Goal: Feedback & Contribution: Contribute content

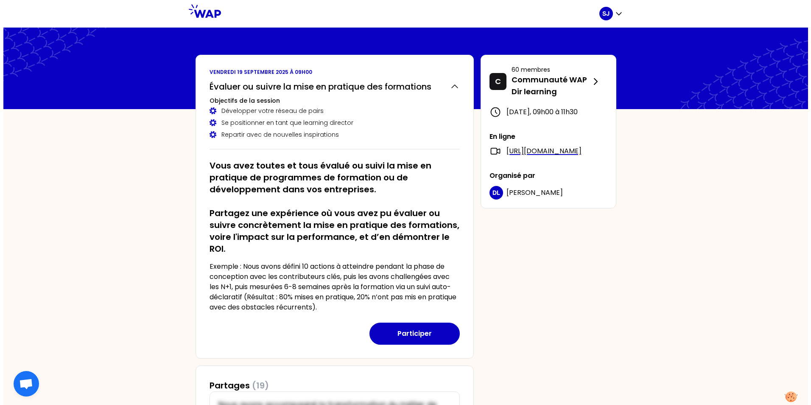
scroll to position [42, 0]
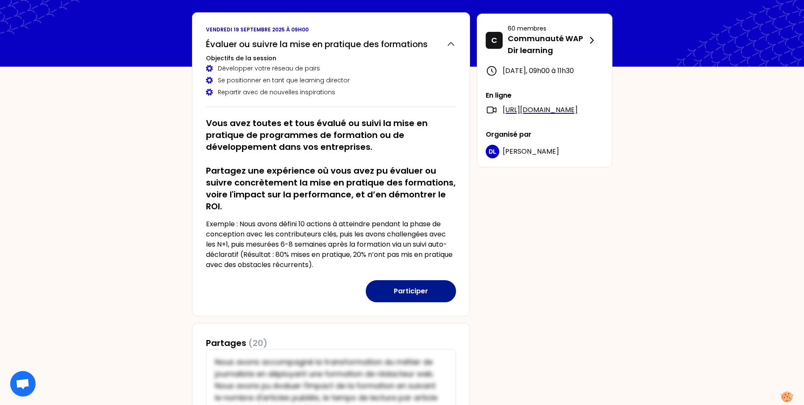
click at [424, 289] on button "Participer" at bounding box center [411, 291] width 90 height 22
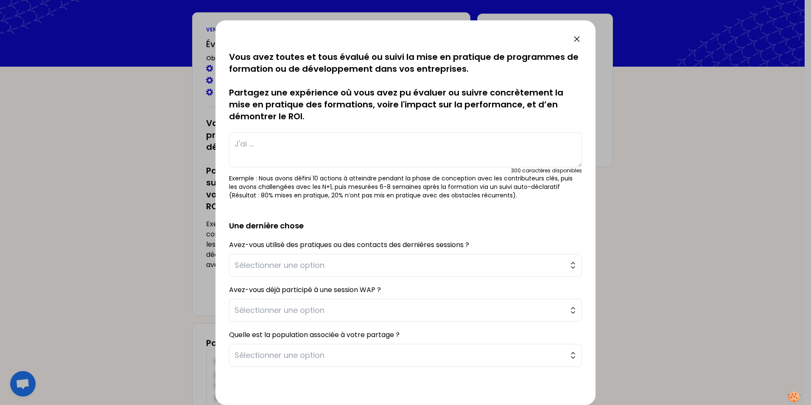
click at [258, 148] on textarea at bounding box center [405, 149] width 353 height 35
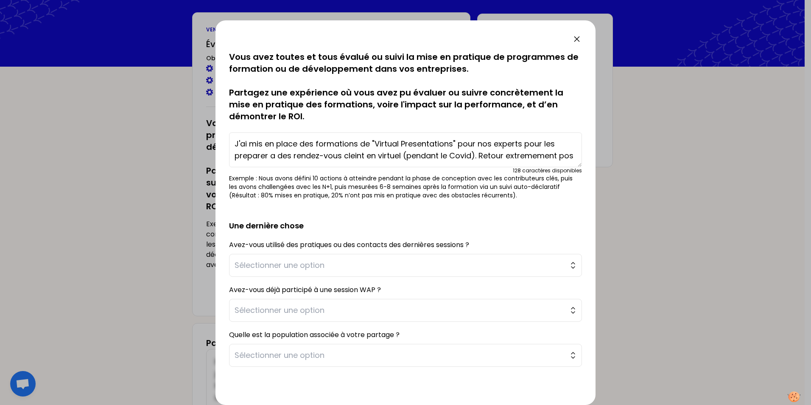
scroll to position [6, 0]
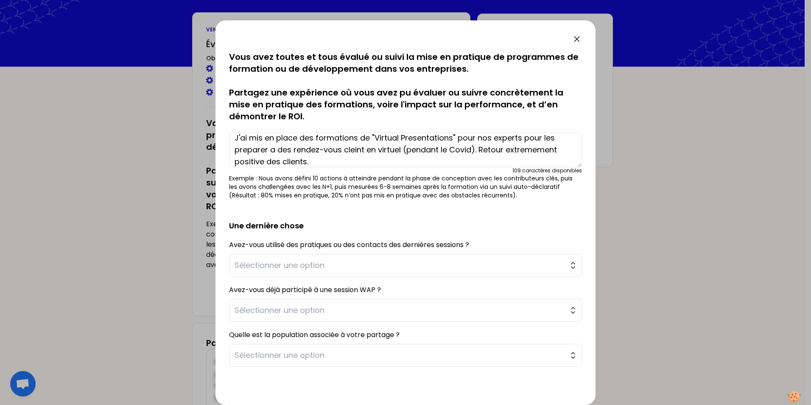
drag, startPoint x: 523, startPoint y: 148, endPoint x: 502, endPoint y: 157, distance: 23.3
click at [502, 157] on textarea "J'ai mis en place des formations de "Virtual Presentations" pour nos experts po…" at bounding box center [405, 149] width 353 height 35
click at [269, 161] on textarea "J'ai mis en place des formations de "Virtual Presentations" pour nos experts po…" at bounding box center [405, 149] width 353 height 35
click at [267, 161] on textarea "J'ai mis en place des formations de "Virtual Presentations" pour nos experts po…" at bounding box center [405, 149] width 353 height 35
click at [503, 149] on textarea "J'ai mis en place des formations de "Virtual Presentations" pour nos experts po…" at bounding box center [405, 149] width 353 height 35
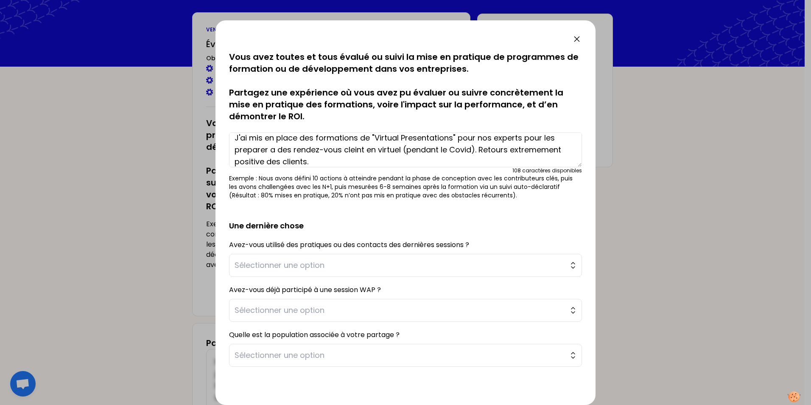
scroll to position [12, 0]
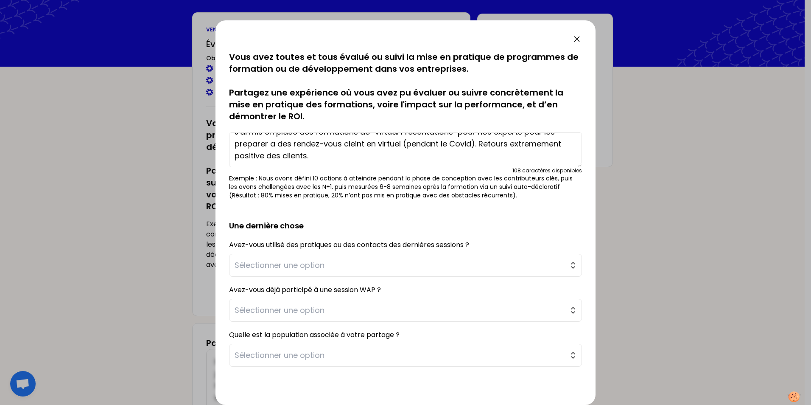
drag, startPoint x: 264, startPoint y: 163, endPoint x: 257, endPoint y: 157, distance: 9.1
click at [257, 157] on textarea "J'ai mis en place des formations de "Virtual Presentations" pour nos experts po…" at bounding box center [405, 149] width 353 height 35
type textarea "J'ai mis en place des formations de "Virtual Presentations" pour nos experts po…"
click at [313, 264] on span "Sélectionner une option" at bounding box center [400, 265] width 330 height 12
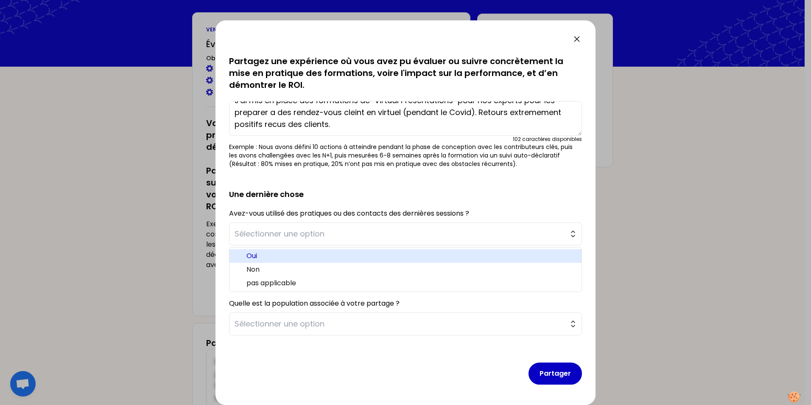
click at [271, 252] on span "Oui" at bounding box center [410, 256] width 328 height 10
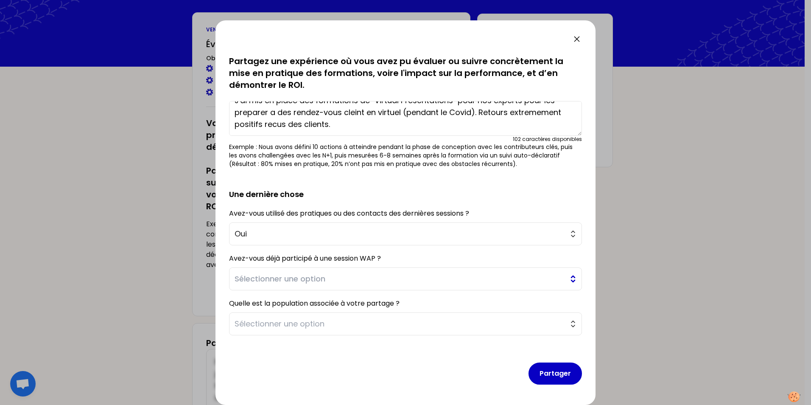
click at [271, 276] on span "Sélectionner une option" at bounding box center [400, 279] width 330 height 12
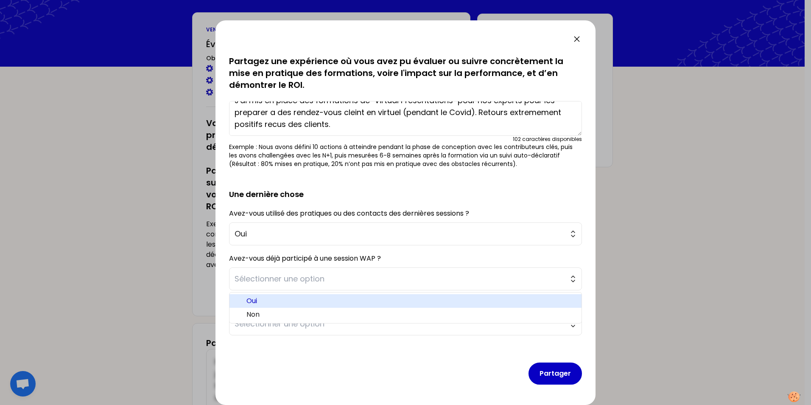
click at [265, 296] on span "Oui" at bounding box center [410, 301] width 328 height 10
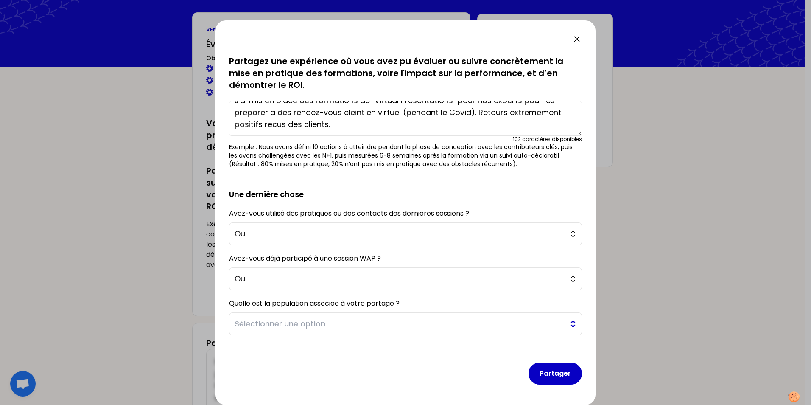
click at [296, 324] on span "Sélectionner une option" at bounding box center [400, 324] width 330 height 12
click at [488, 298] on div "Quelle est la population associée à votre partage ? Sélectionner une option Man…" at bounding box center [405, 316] width 353 height 38
click at [557, 375] on button "Partager" at bounding box center [554, 373] width 53 height 22
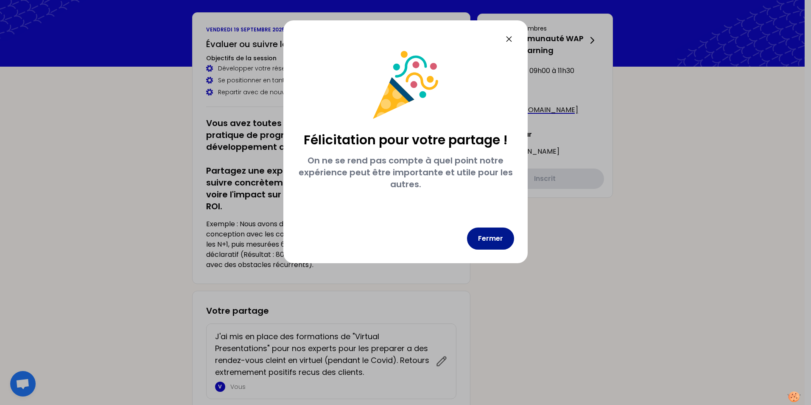
click at [492, 243] on button "Fermer" at bounding box center [490, 238] width 47 height 22
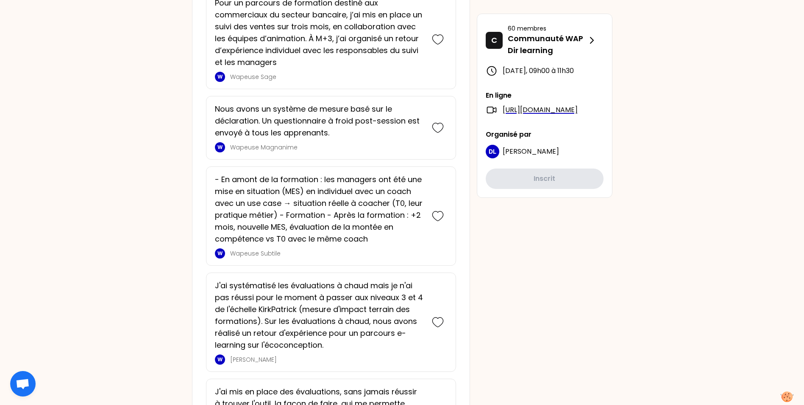
scroll to position [2078, 0]
